Goal: Information Seeking & Learning: Learn about a topic

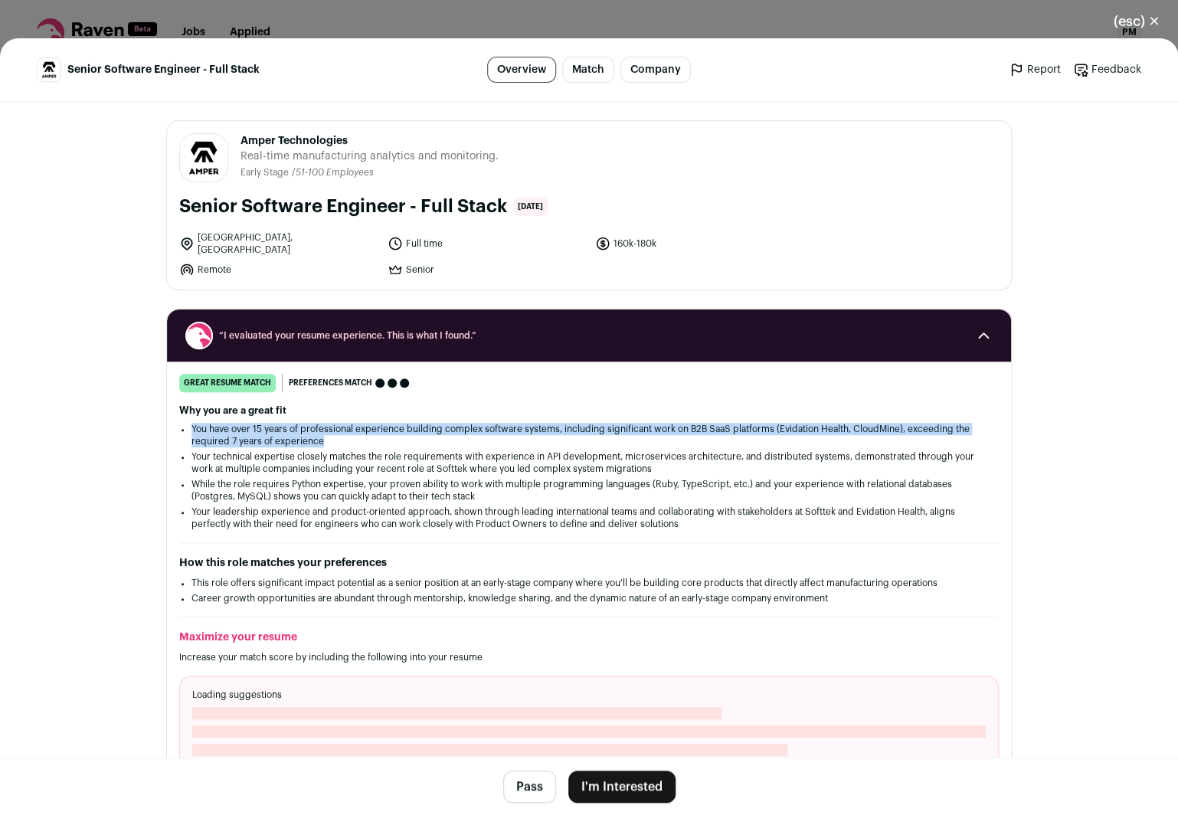
drag, startPoint x: 391, startPoint y: 412, endPoint x: 394, endPoint y: 434, distance: 22.3
click at [394, 434] on div "Why you are a great fit You have over 15 years of professional experience build…" at bounding box center [589, 467] width 820 height 126
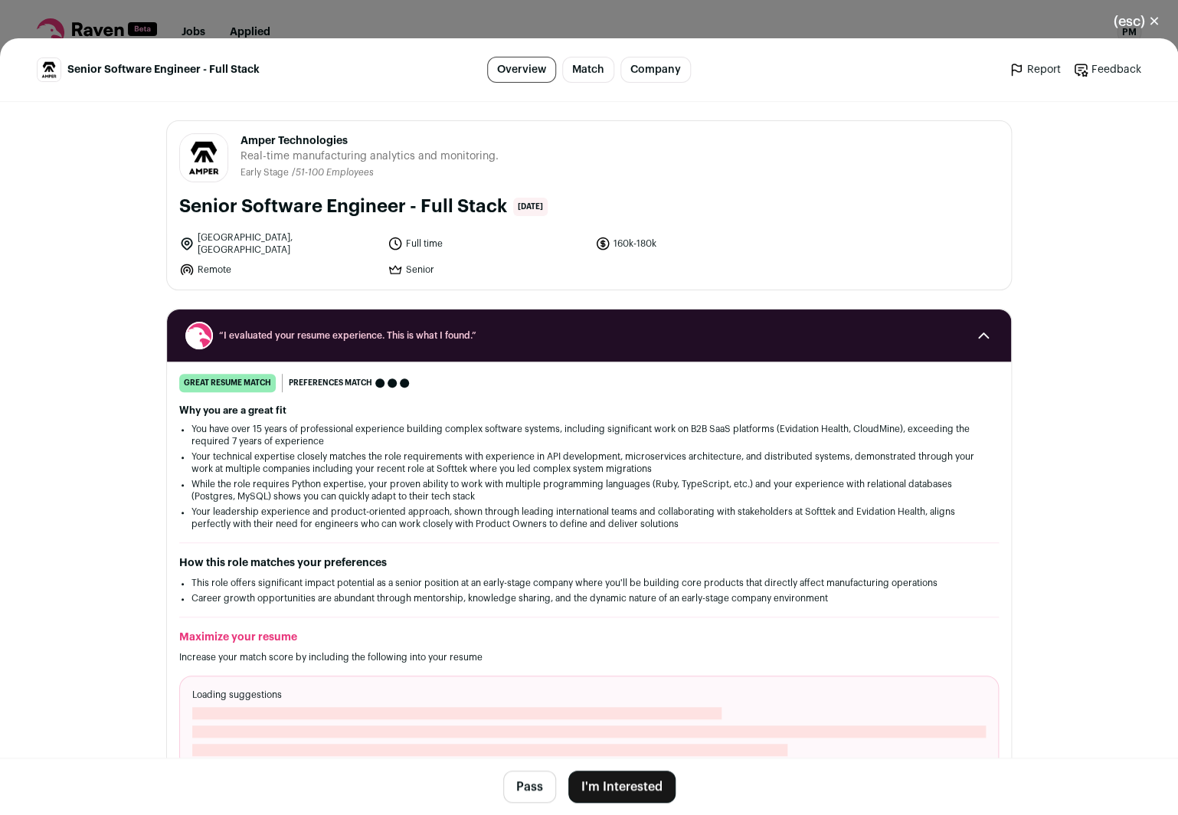
click at [394, 434] on li "You have over 15 years of professional experience building complex software sys…" at bounding box center [588, 435] width 795 height 25
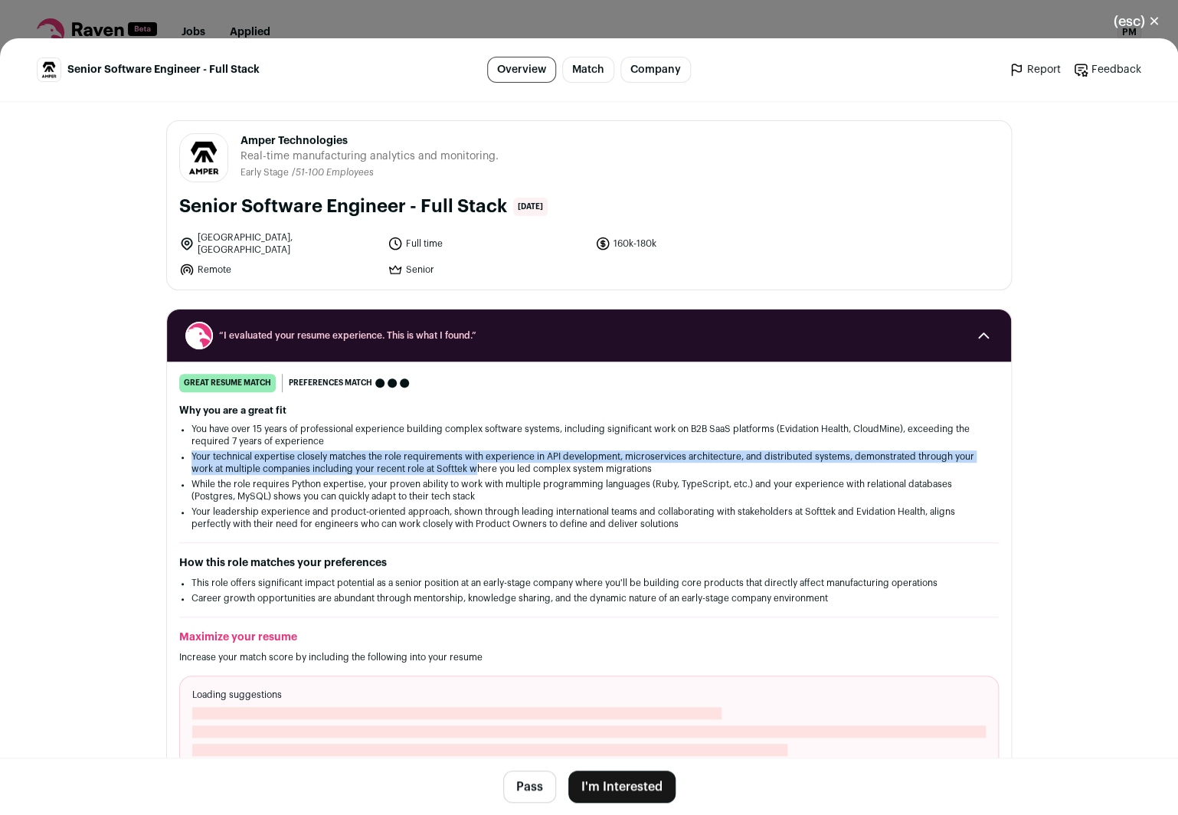
drag, startPoint x: 394, startPoint y: 437, endPoint x: 474, endPoint y: 465, distance: 85.0
click at [474, 465] on ul "You have over 15 years of professional experience building complex software sys…" at bounding box center [588, 476] width 795 height 107
click at [474, 465] on li "Your technical expertise closely matches the role requirements with experience …" at bounding box center [588, 462] width 795 height 25
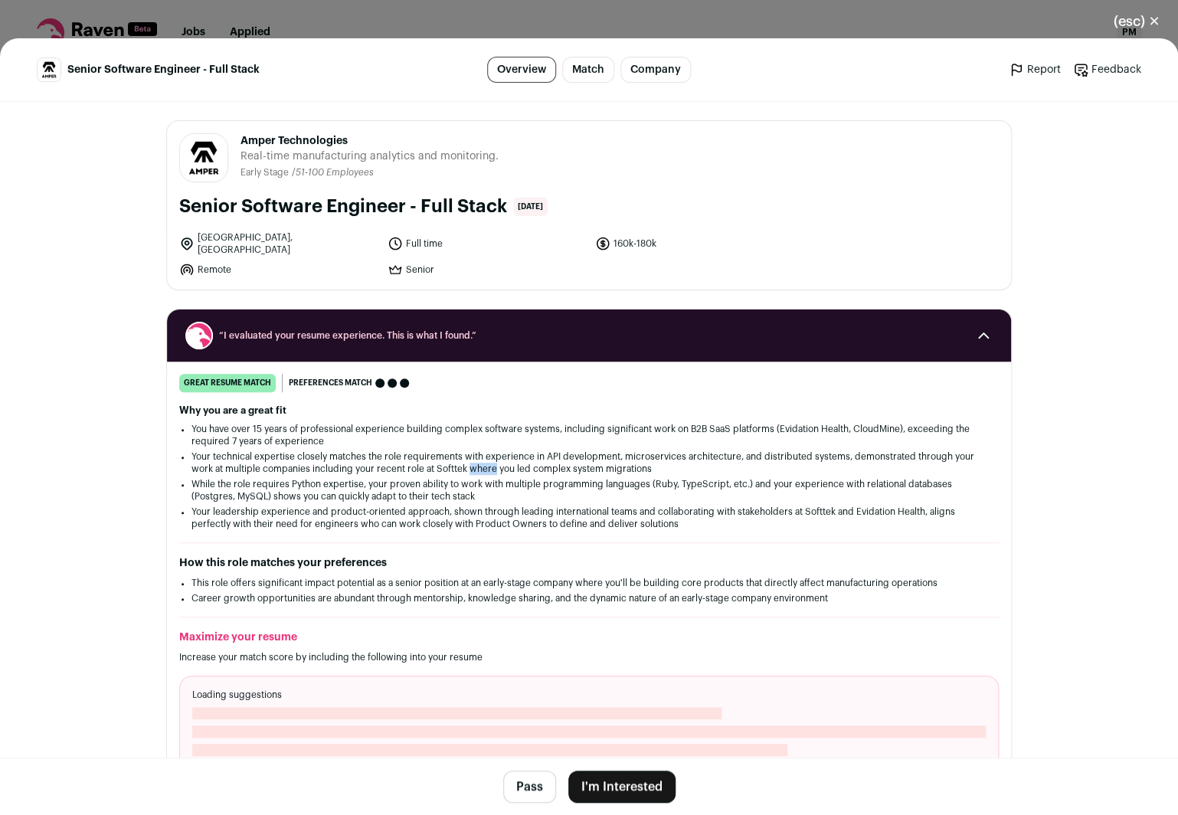
click at [474, 465] on li "Your technical expertise closely matches the role requirements with experience …" at bounding box center [588, 462] width 795 height 25
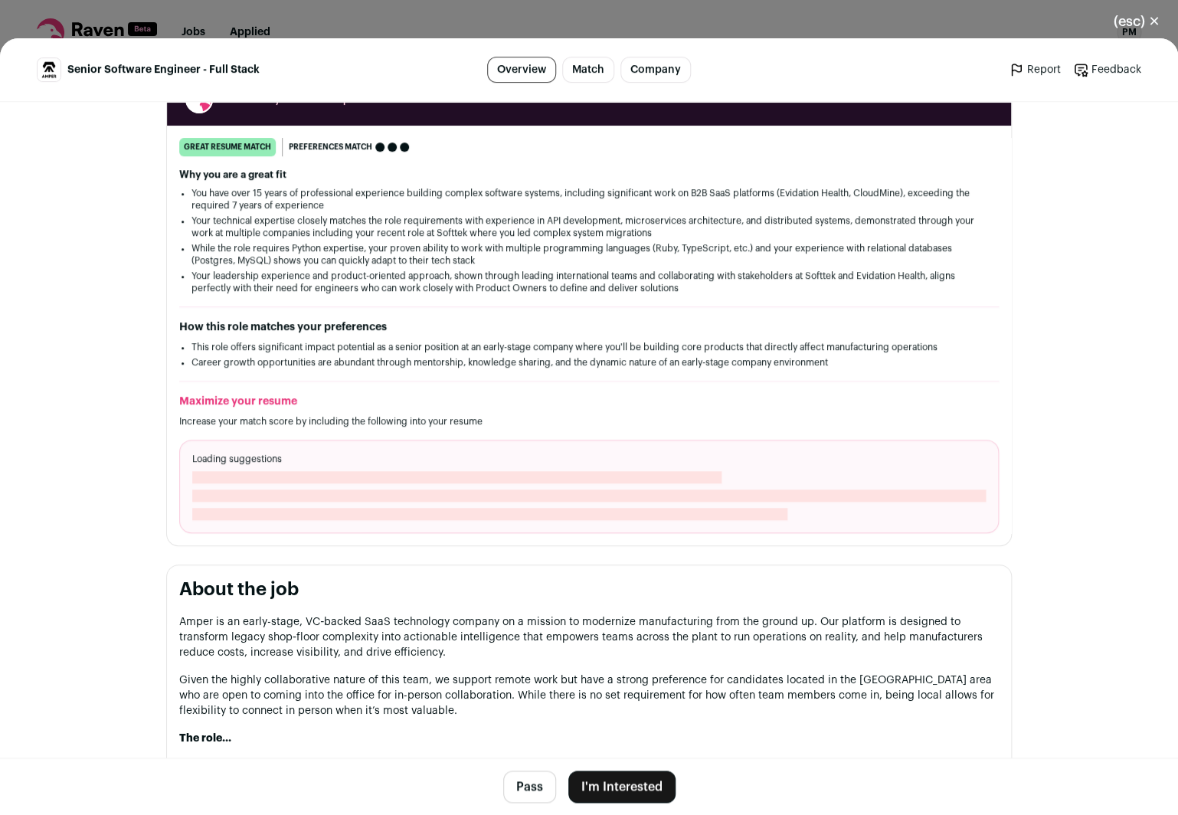
scroll to position [265, 0]
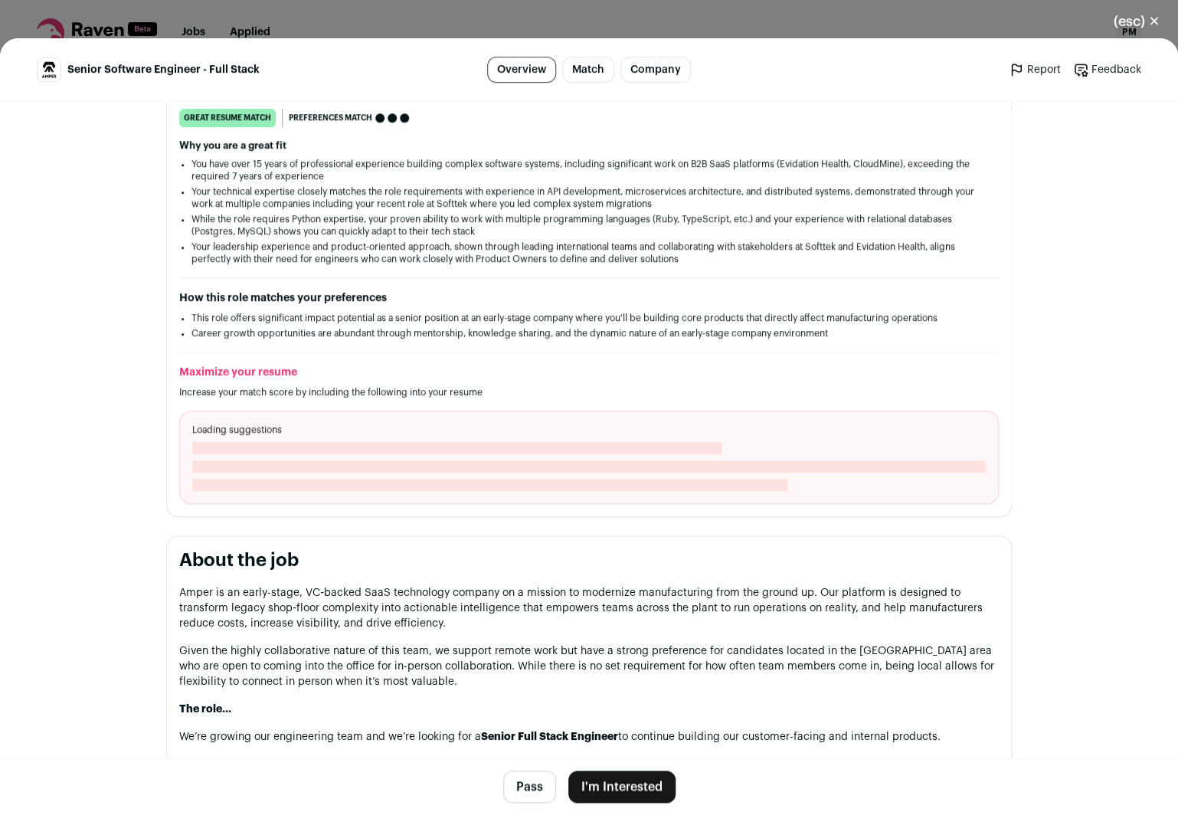
drag, startPoint x: 615, startPoint y: 574, endPoint x: 627, endPoint y: 696, distance: 122.3
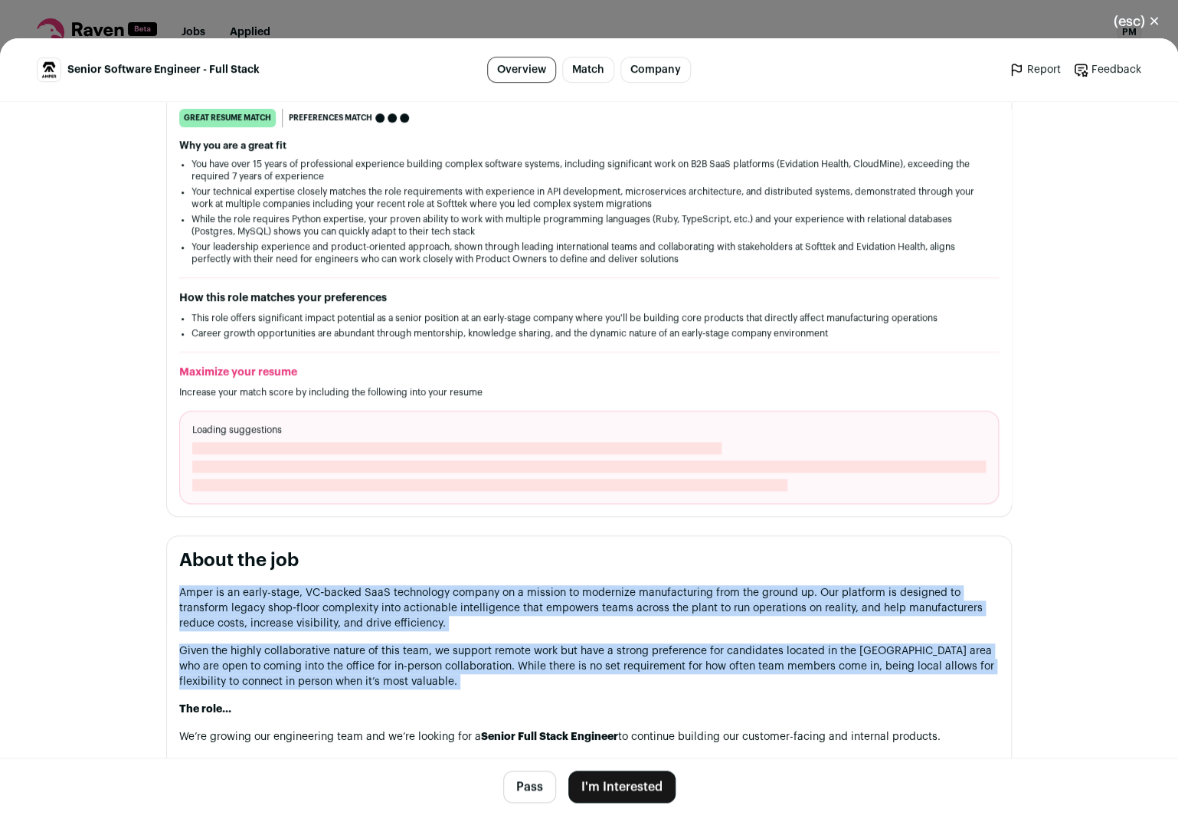
drag, startPoint x: 624, startPoint y: 691, endPoint x: 593, endPoint y: 579, distance: 116.2
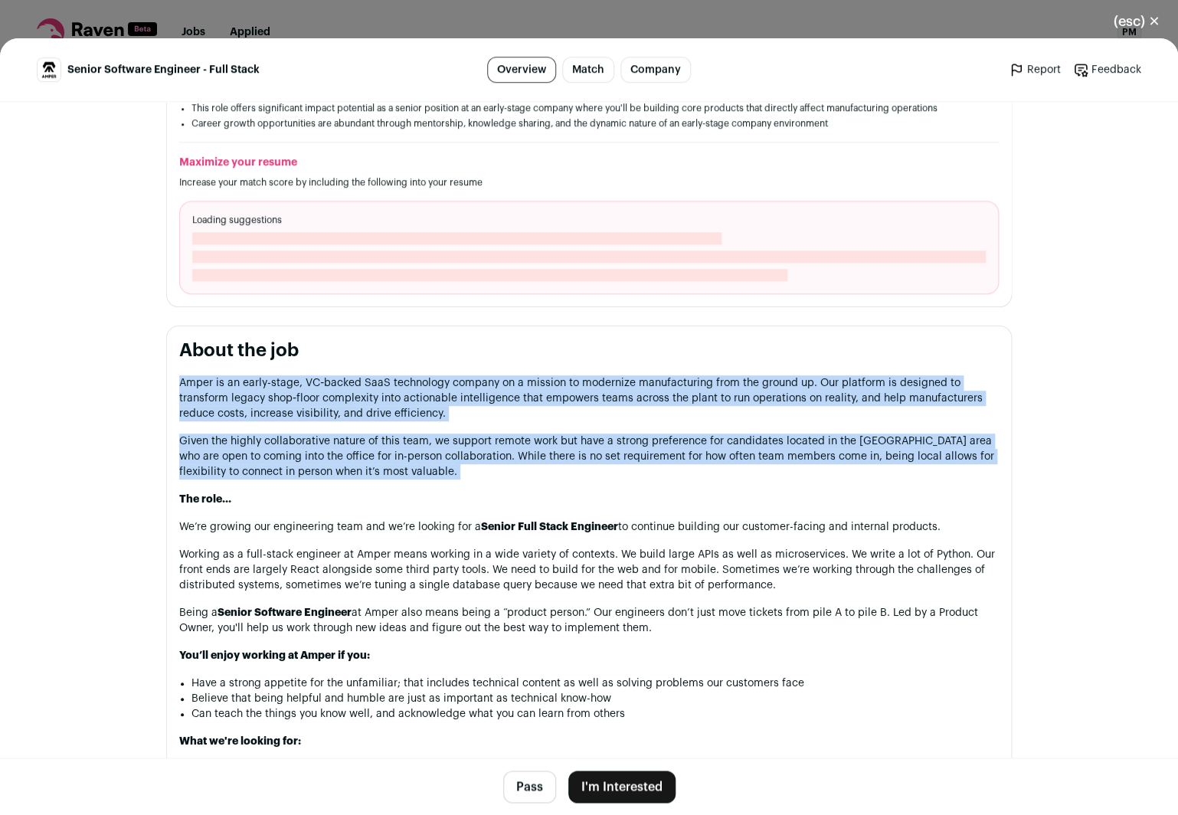
scroll to position [594, 0]
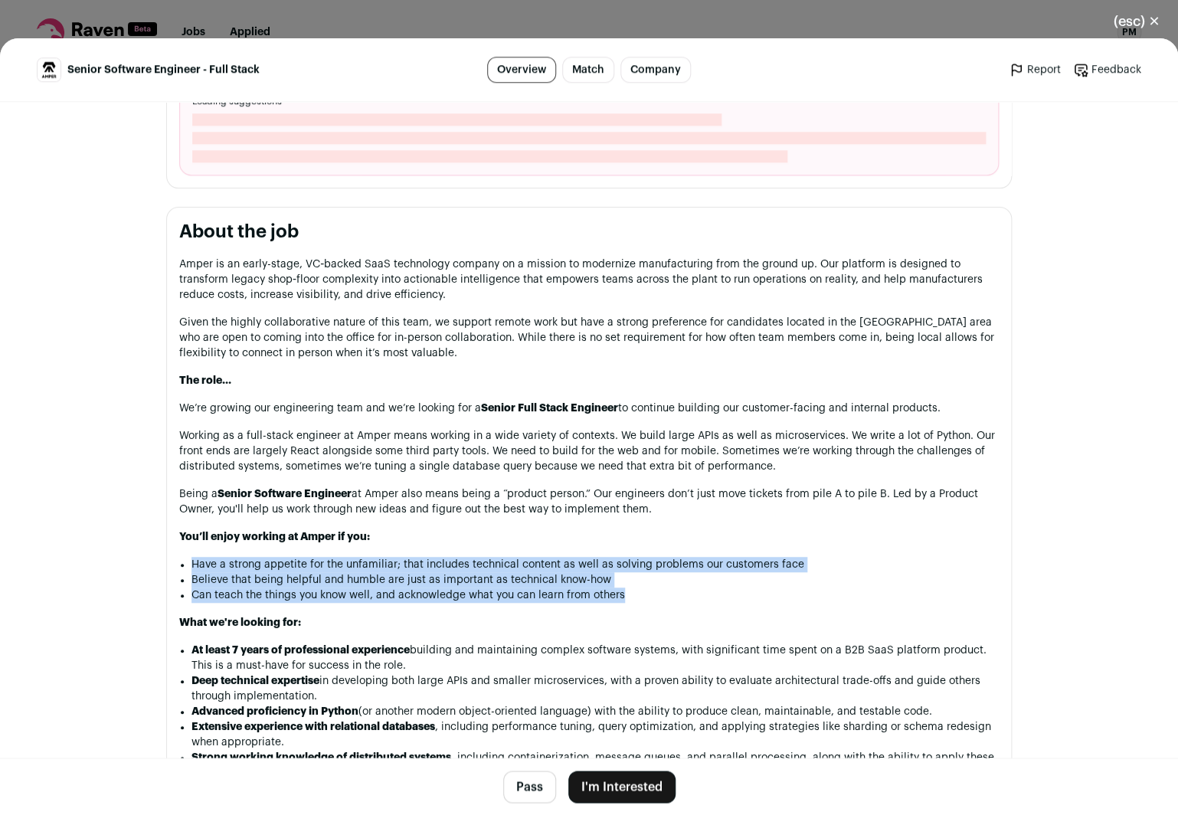
drag, startPoint x: 597, startPoint y: 549, endPoint x: 625, endPoint y: 601, distance: 58.6
click at [625, 601] on div "Amper is an early-stage, VC‑backed SaaS technology company on a mission to mode…" at bounding box center [589, 745] width 820 height 977
click at [630, 600] on li "Can teach the things you know well, and acknowledge what you can learn from oth…" at bounding box center [594, 595] width 807 height 15
drag, startPoint x: 633, startPoint y: 597, endPoint x: 640, endPoint y: 542, distance: 55.5
click at [640, 542] on div "Amper is an early-stage, VC‑backed SaaS technology company on a mission to mode…" at bounding box center [589, 745] width 820 height 977
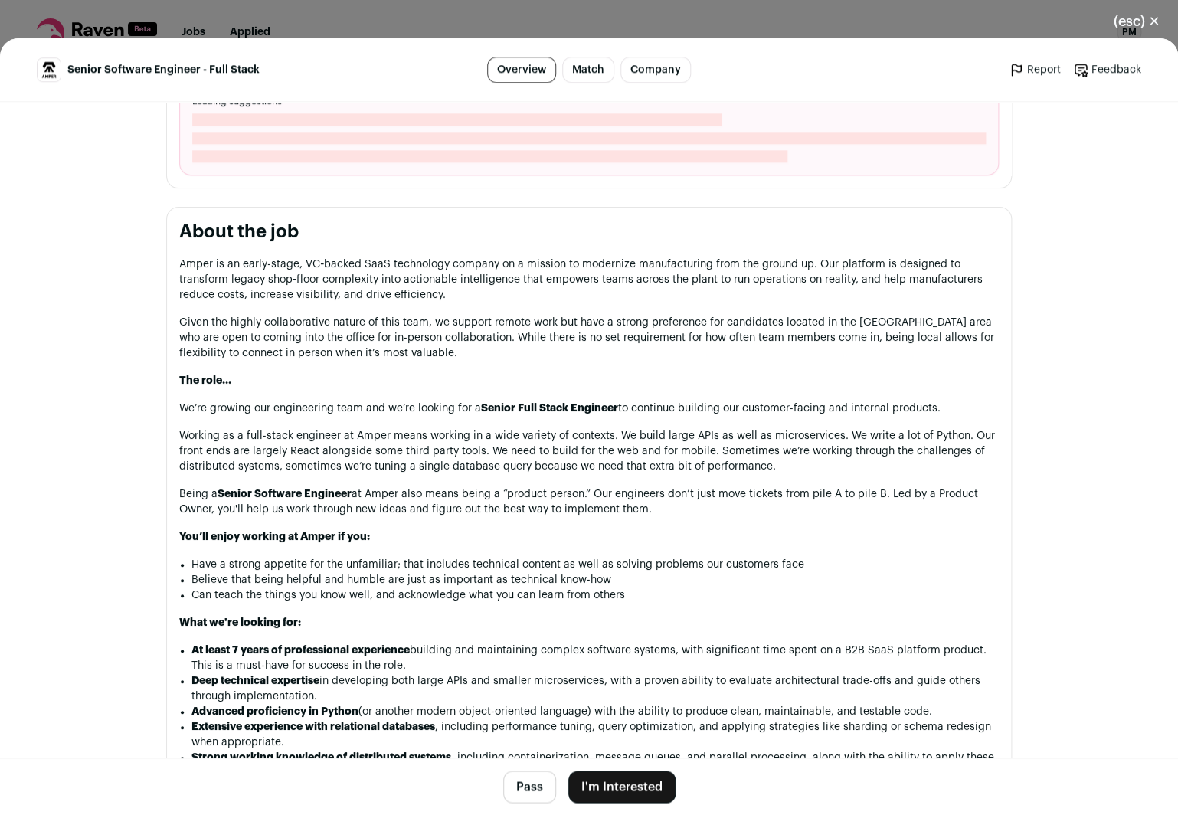
click at [640, 544] on div "Amper is an early-stage, VC‑backed SaaS technology company on a mission to mode…" at bounding box center [589, 745] width 820 height 977
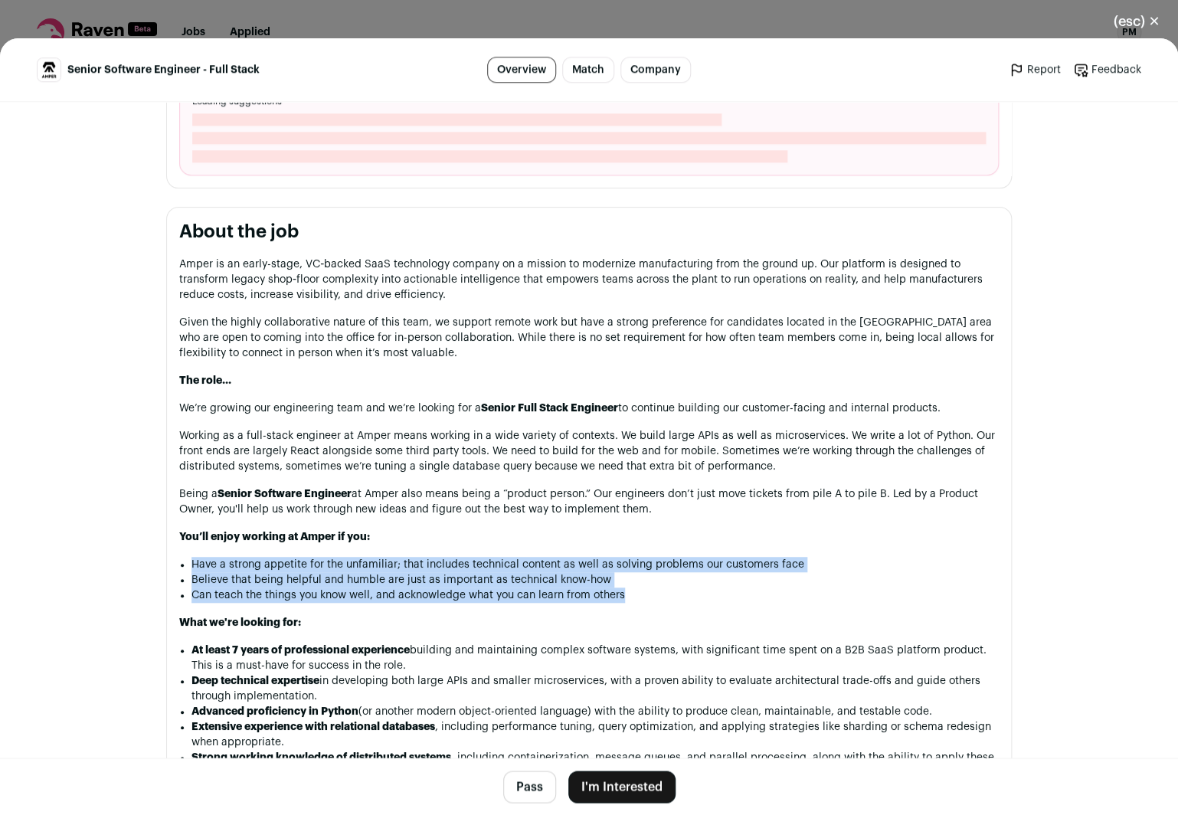
drag, startPoint x: 640, startPoint y: 547, endPoint x: 641, endPoint y: 588, distance: 40.6
click at [641, 588] on div "Amper is an early-stage, VC‑backed SaaS technology company on a mission to mode…" at bounding box center [589, 745] width 820 height 977
